Goal: Task Accomplishment & Management: Use online tool/utility

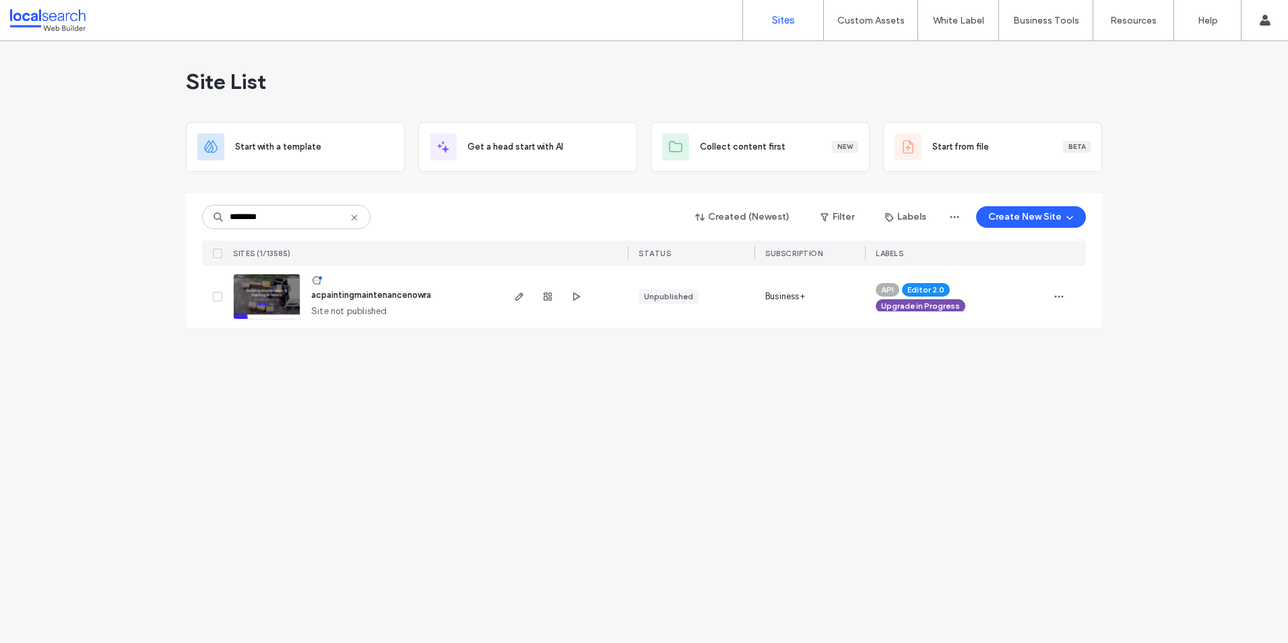
type input "********"
click at [265, 292] on img at bounding box center [267, 320] width 66 height 92
